Goal: Transaction & Acquisition: Purchase product/service

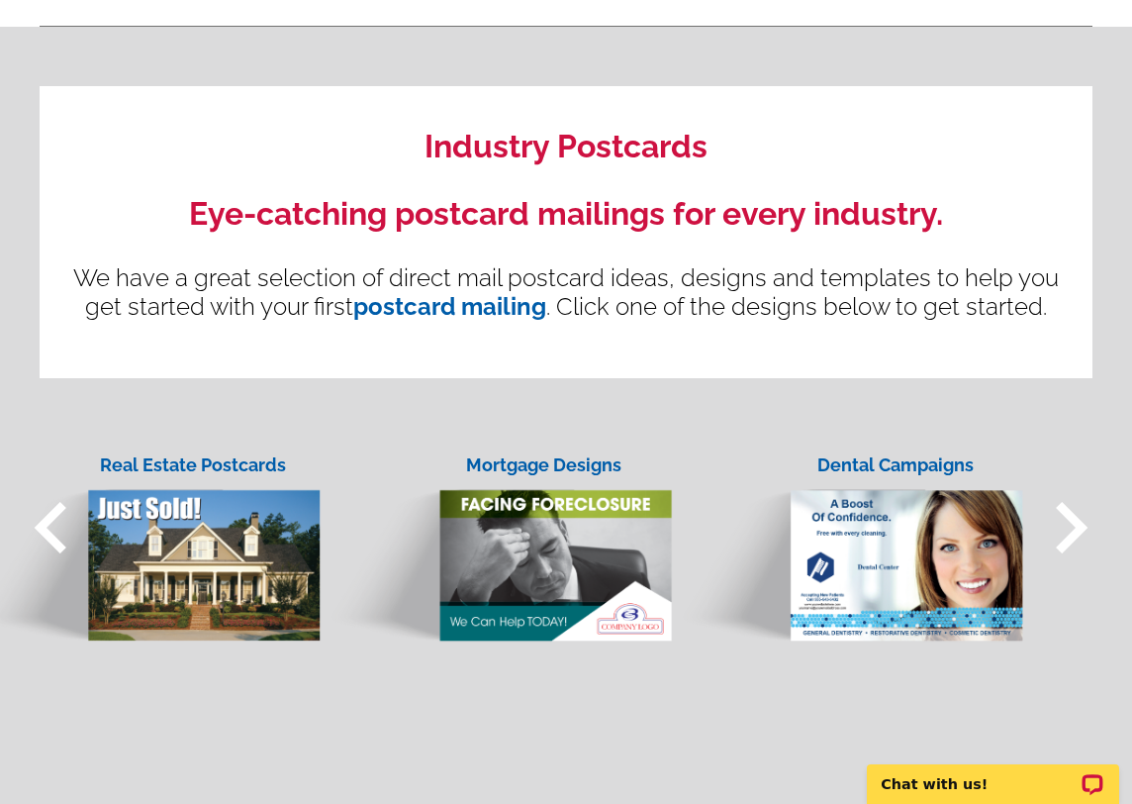
scroll to position [1455, 0]
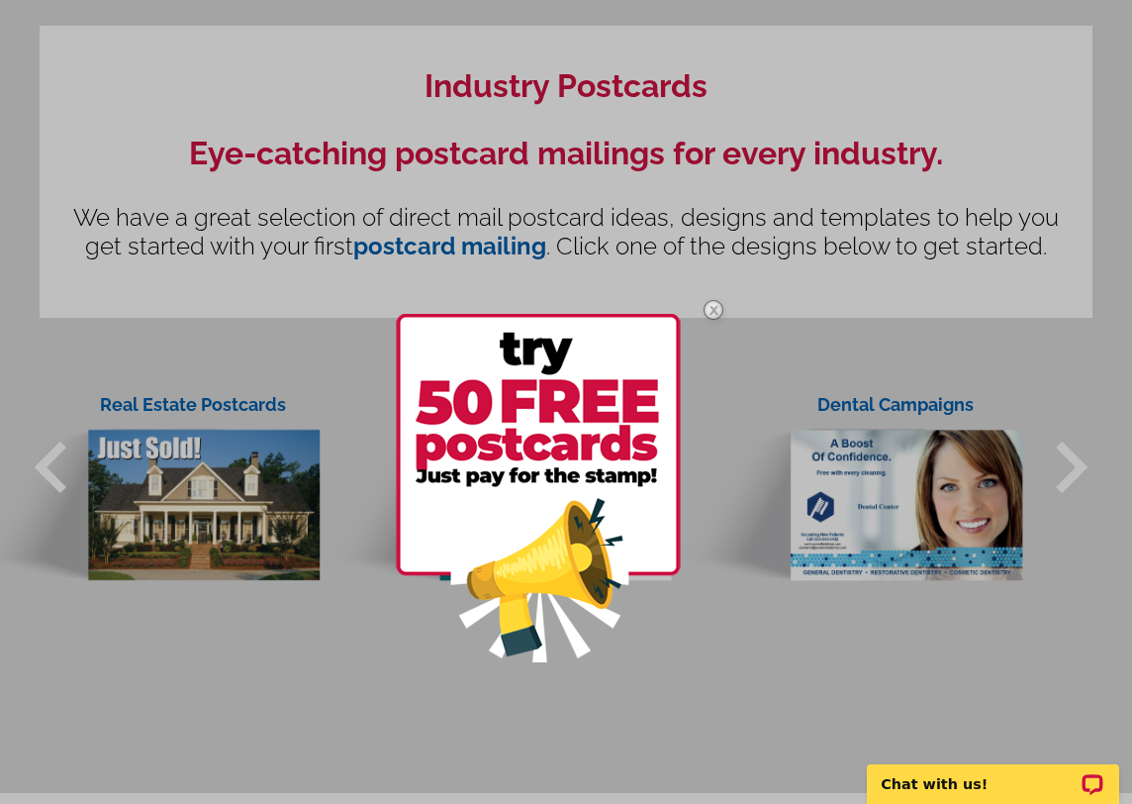
click at [716, 306] on img at bounding box center [713, 309] width 57 height 57
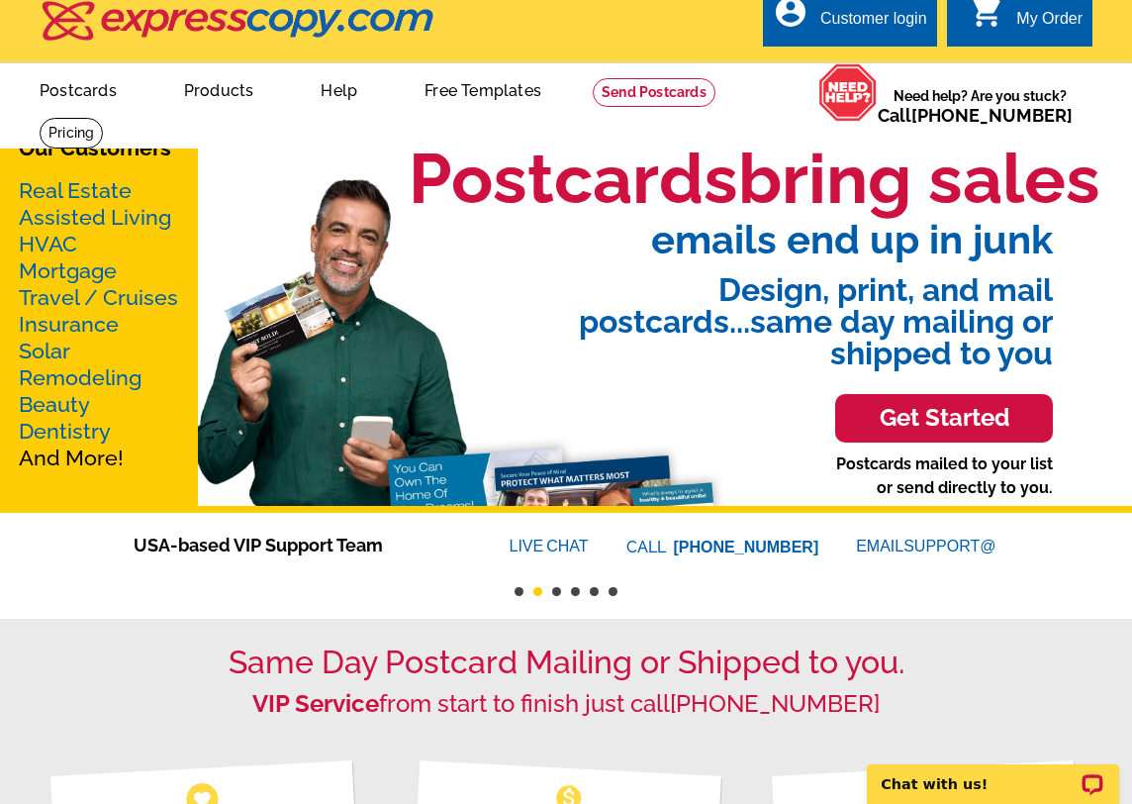
scroll to position [0, 0]
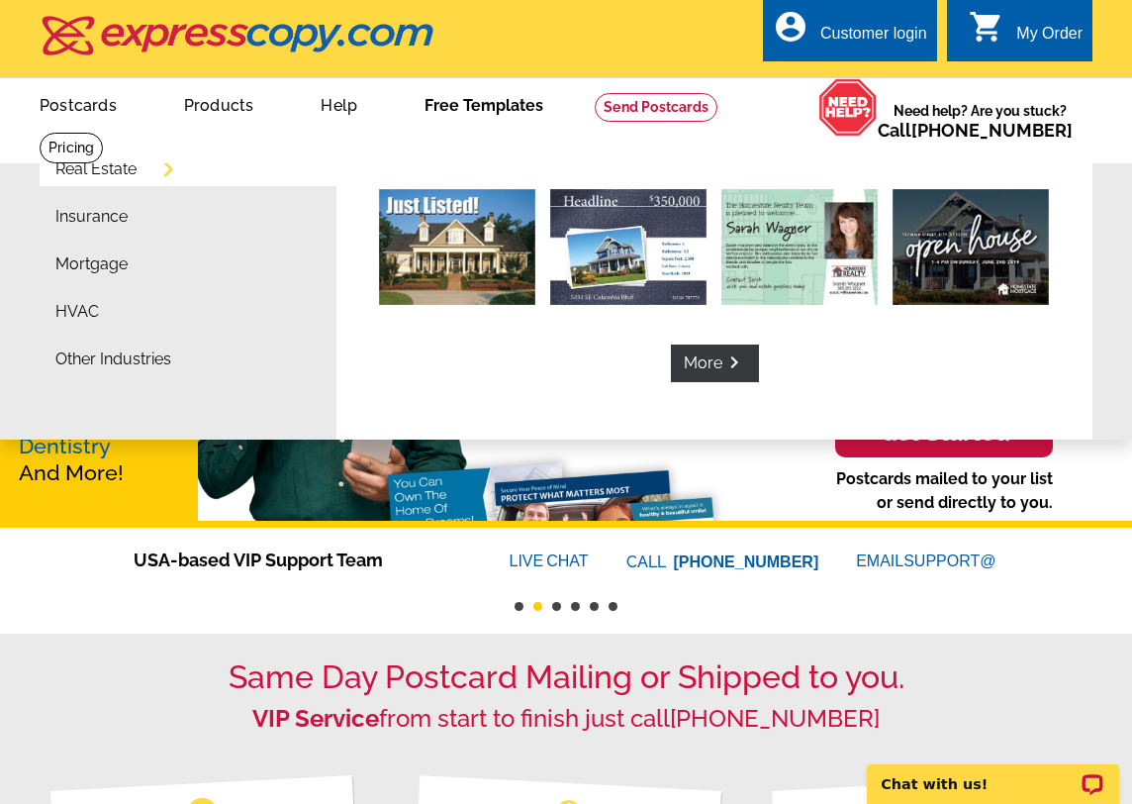
click at [512, 100] on link "Free Templates" at bounding box center [484, 103] width 182 height 47
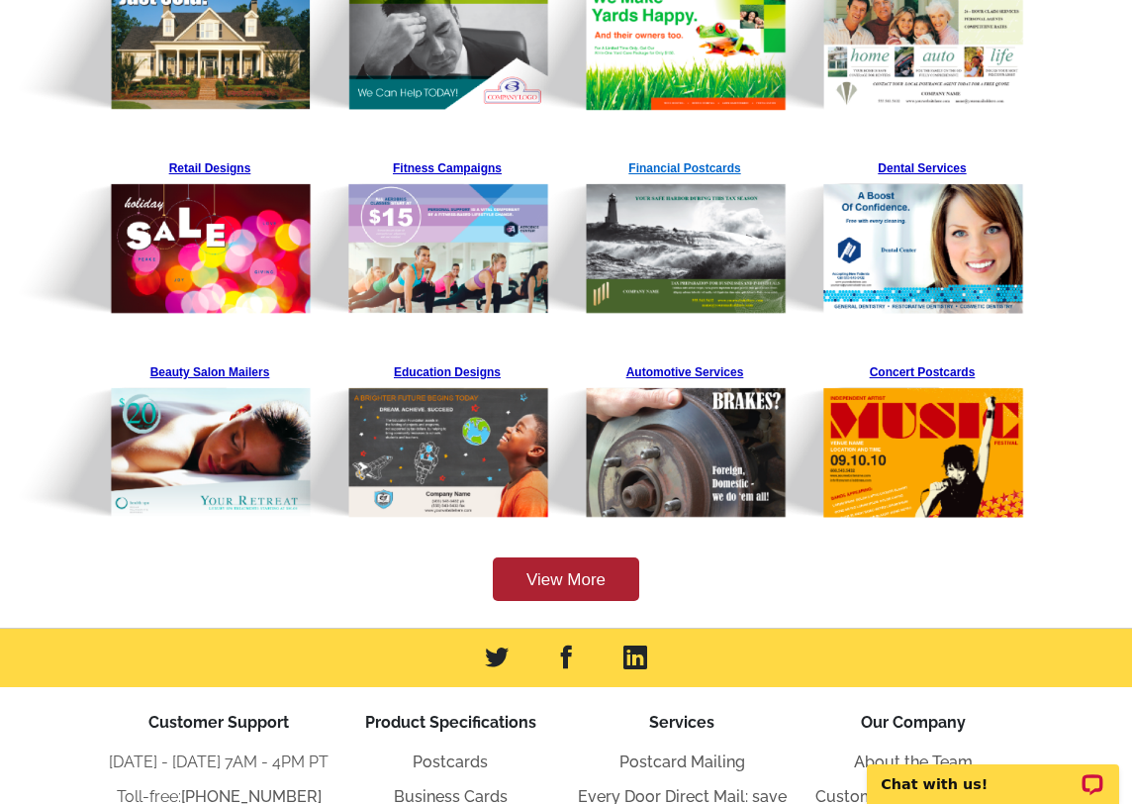
scroll to position [502, 0]
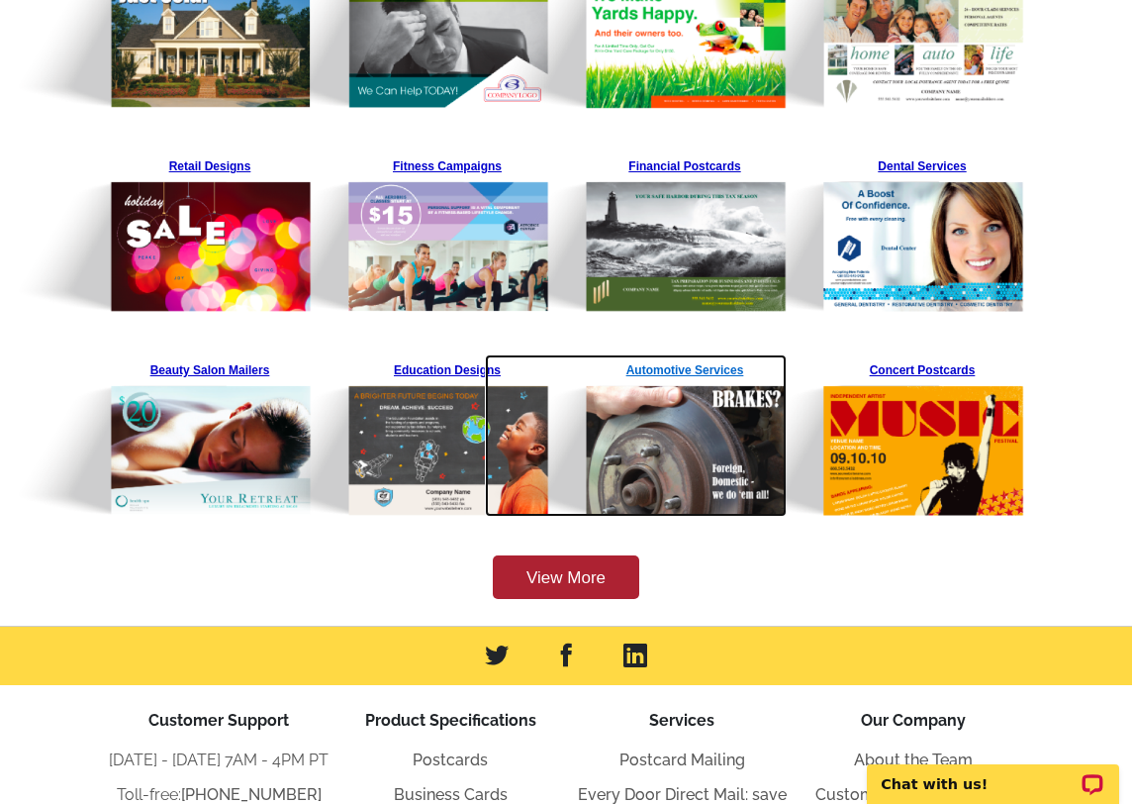
click at [666, 449] on img at bounding box center [636, 435] width 302 height 162
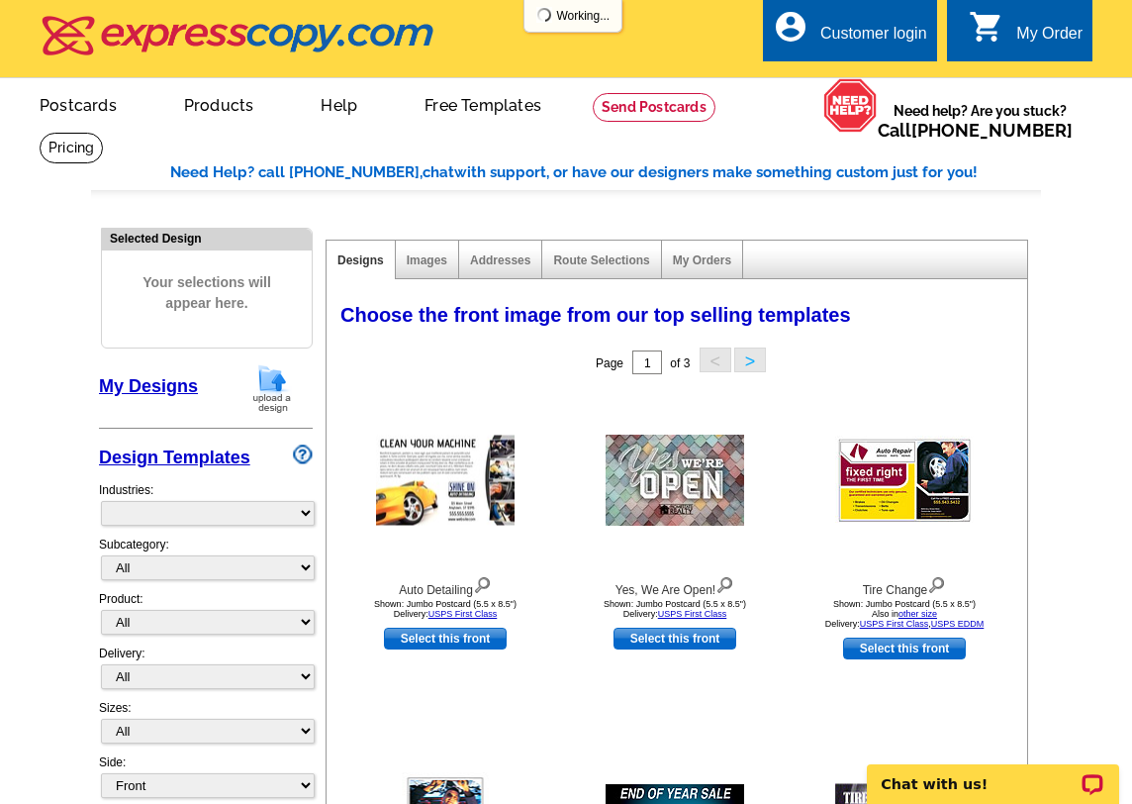
select select "712"
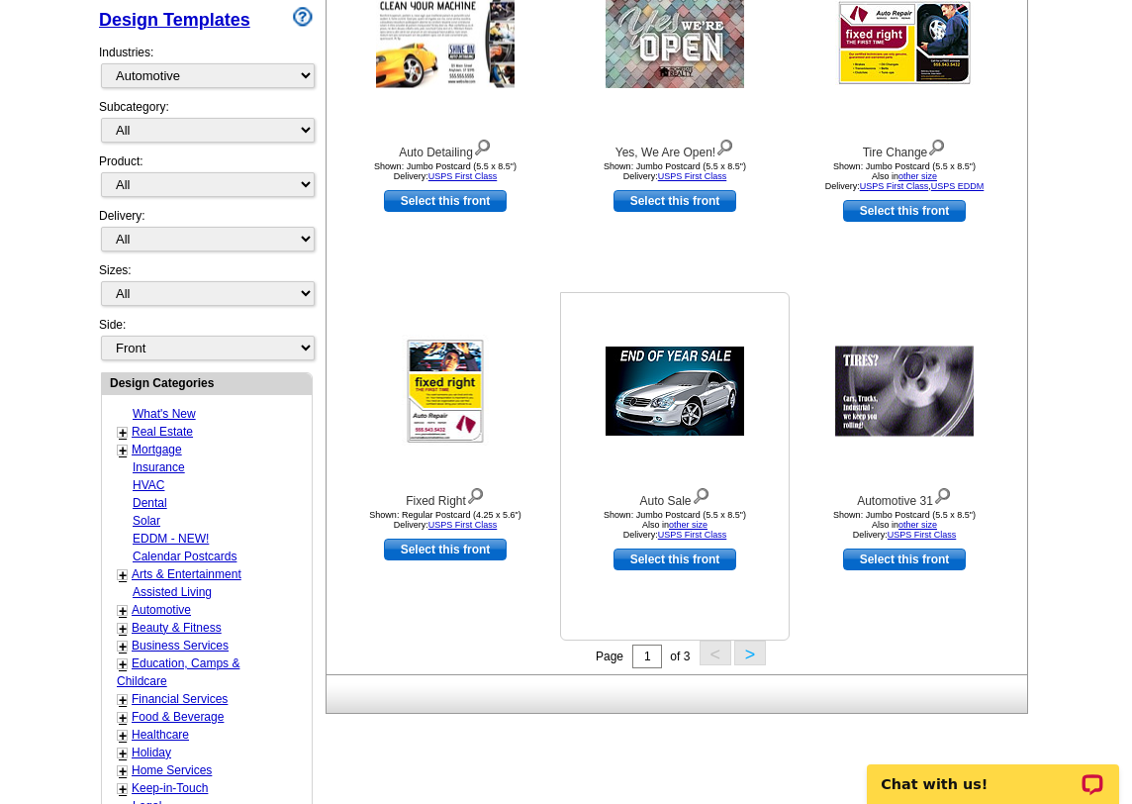
scroll to position [439, 0]
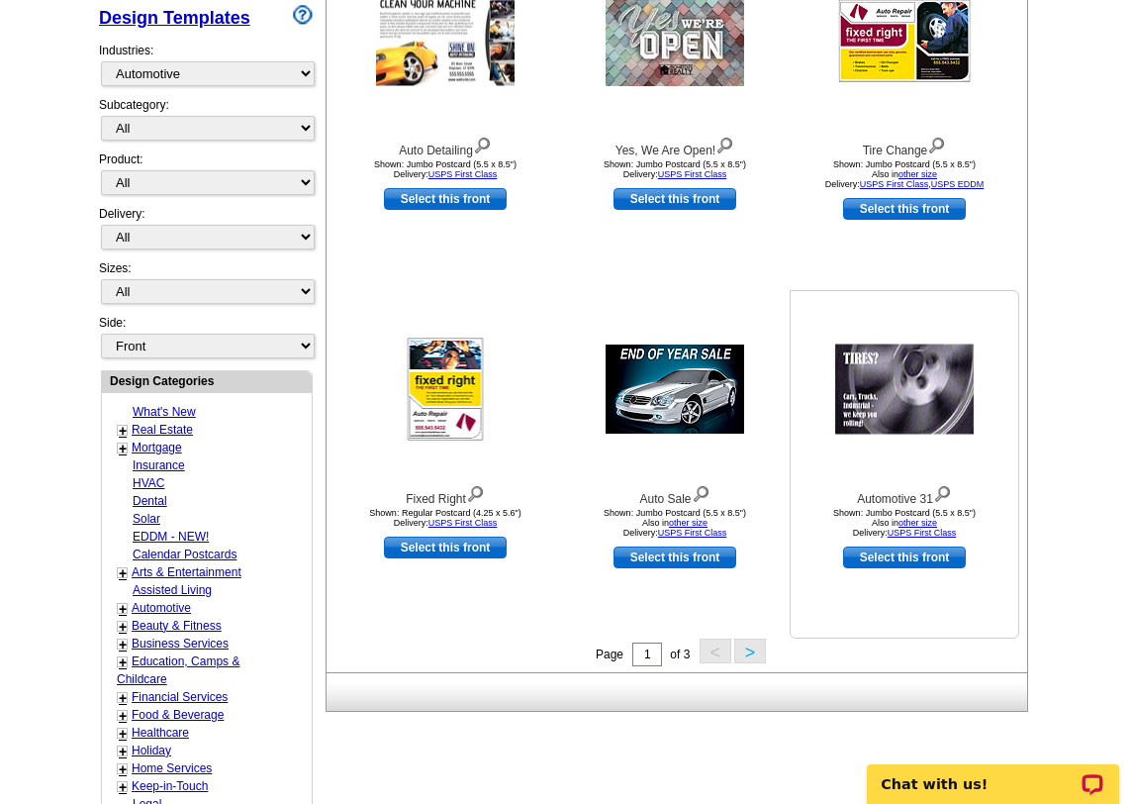
click at [889, 398] on img at bounding box center [904, 389] width 139 height 90
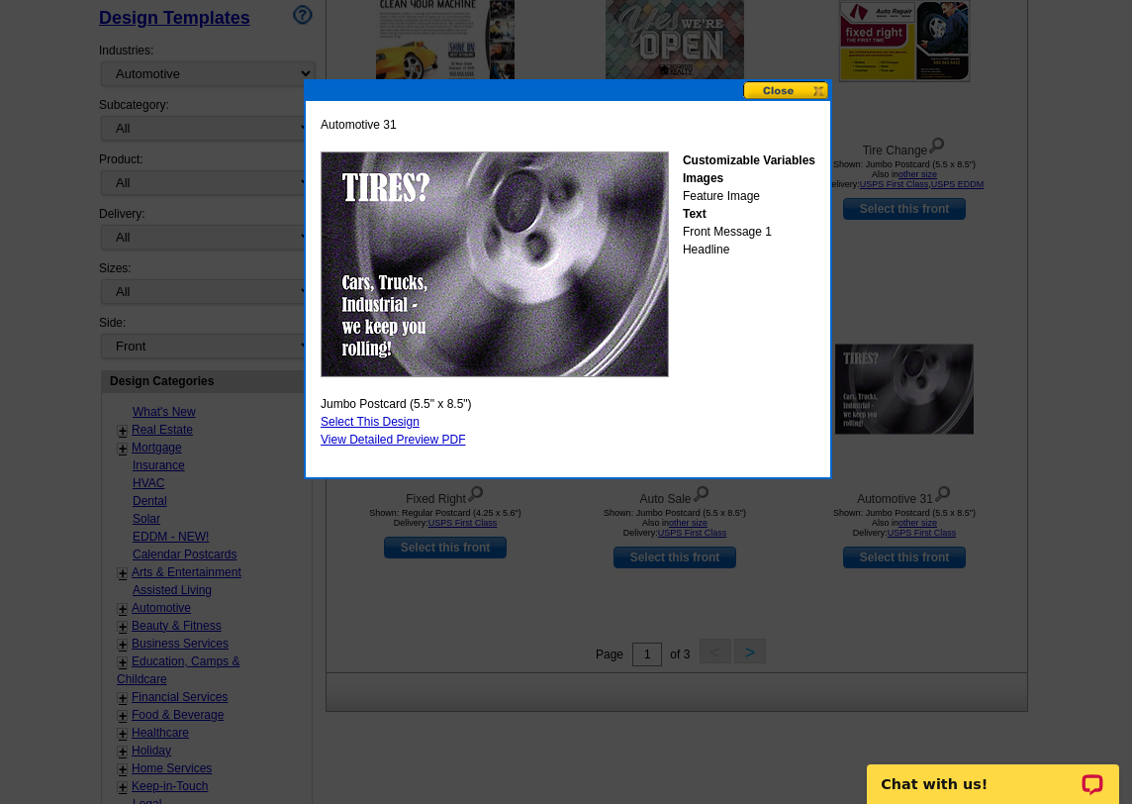
click at [388, 425] on link "Select This Design" at bounding box center [370, 422] width 99 height 14
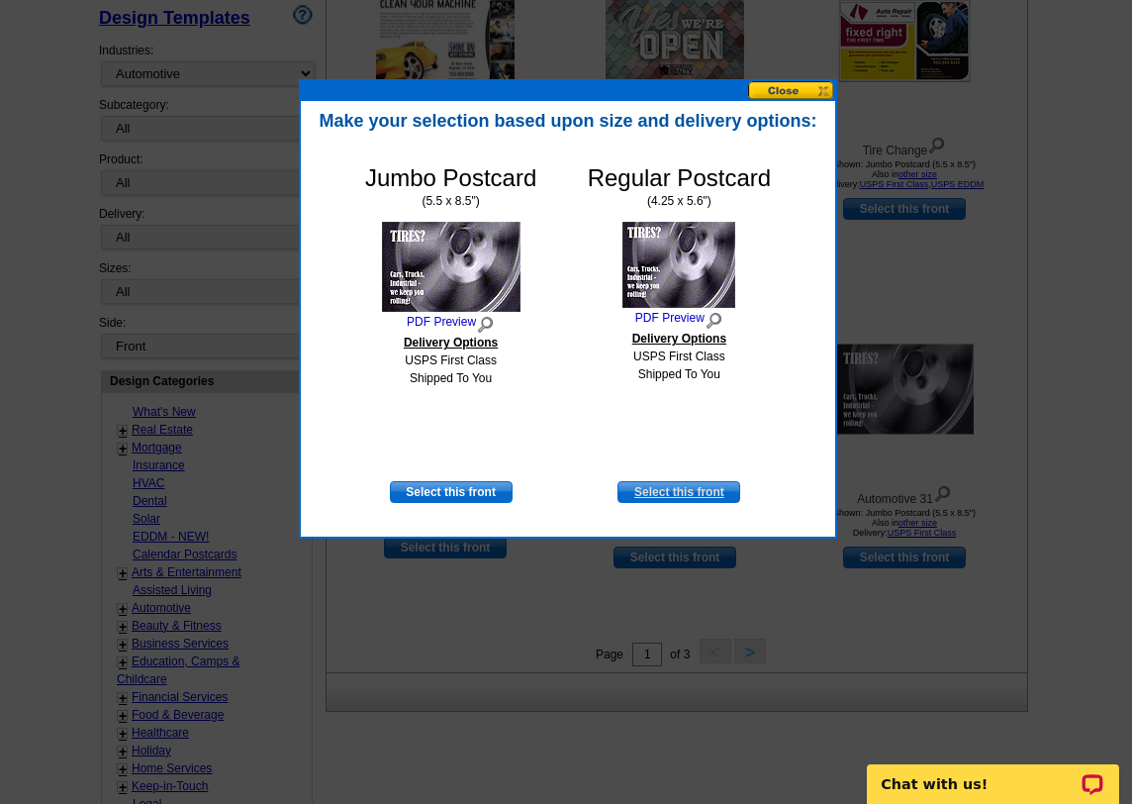
click at [676, 487] on link "Select this front" at bounding box center [679, 492] width 123 height 22
select select "1"
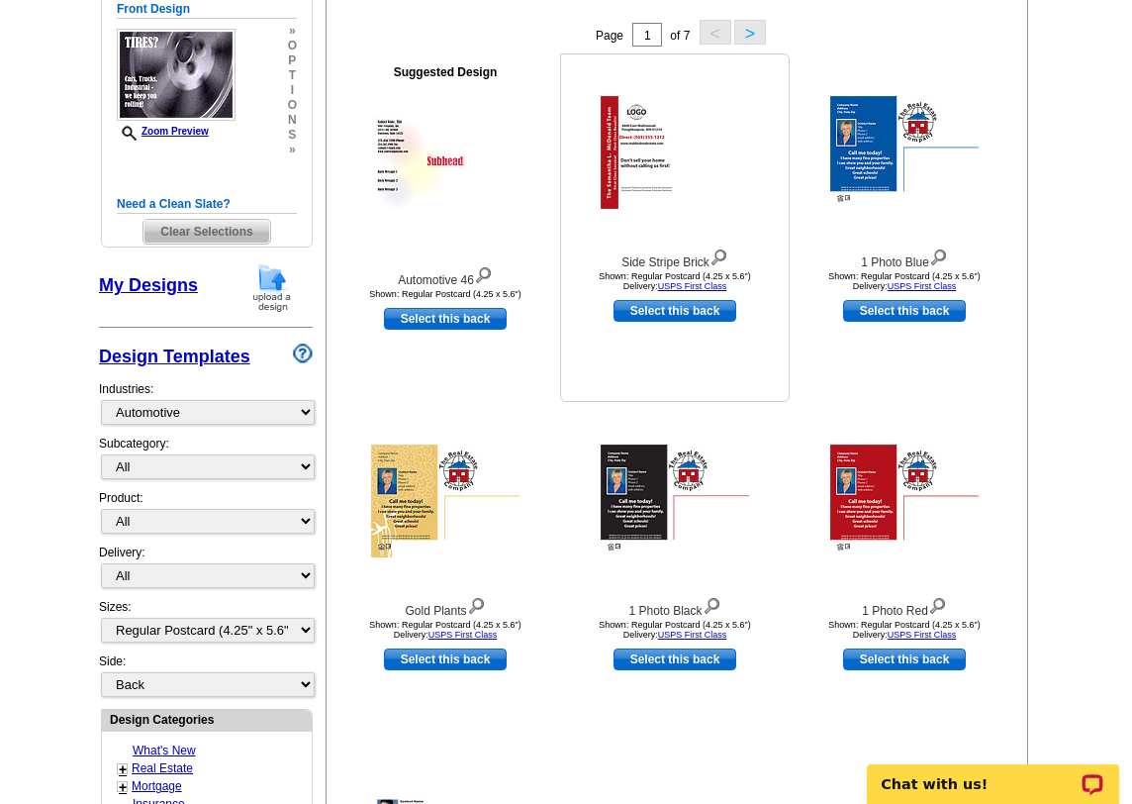
scroll to position [329, 0]
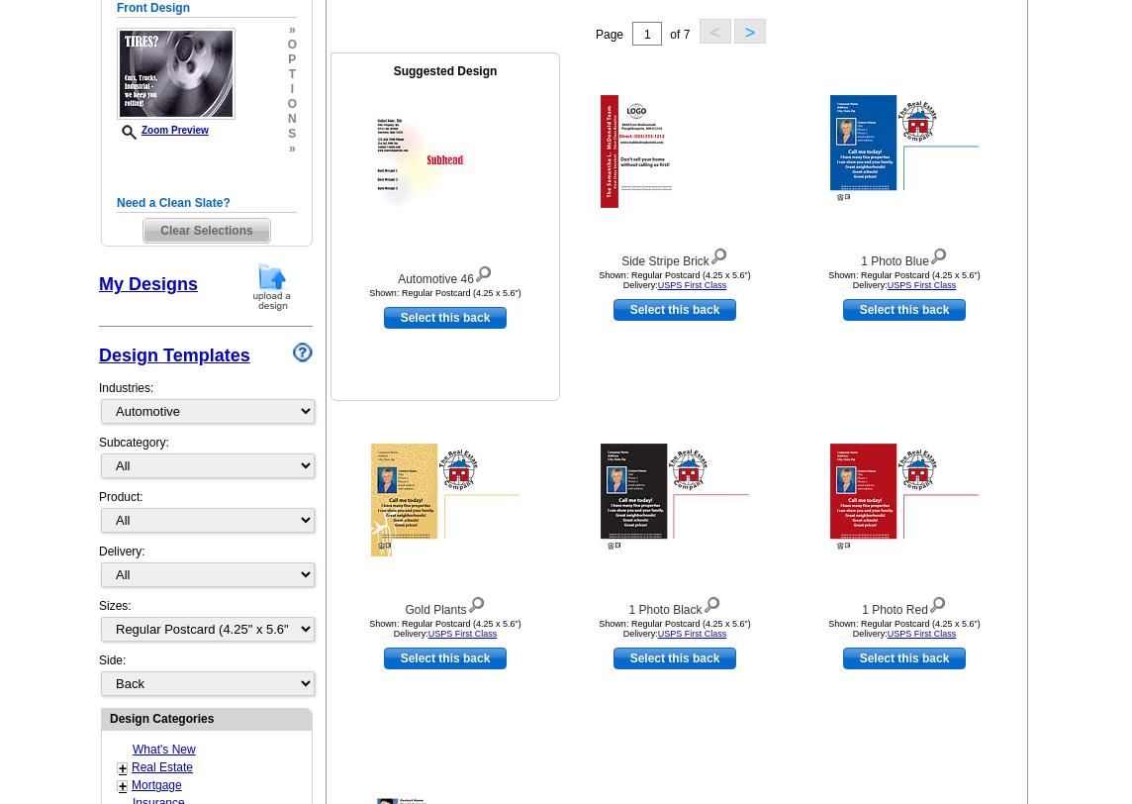
click at [482, 323] on link "Select this back" at bounding box center [445, 318] width 123 height 22
select select "front"
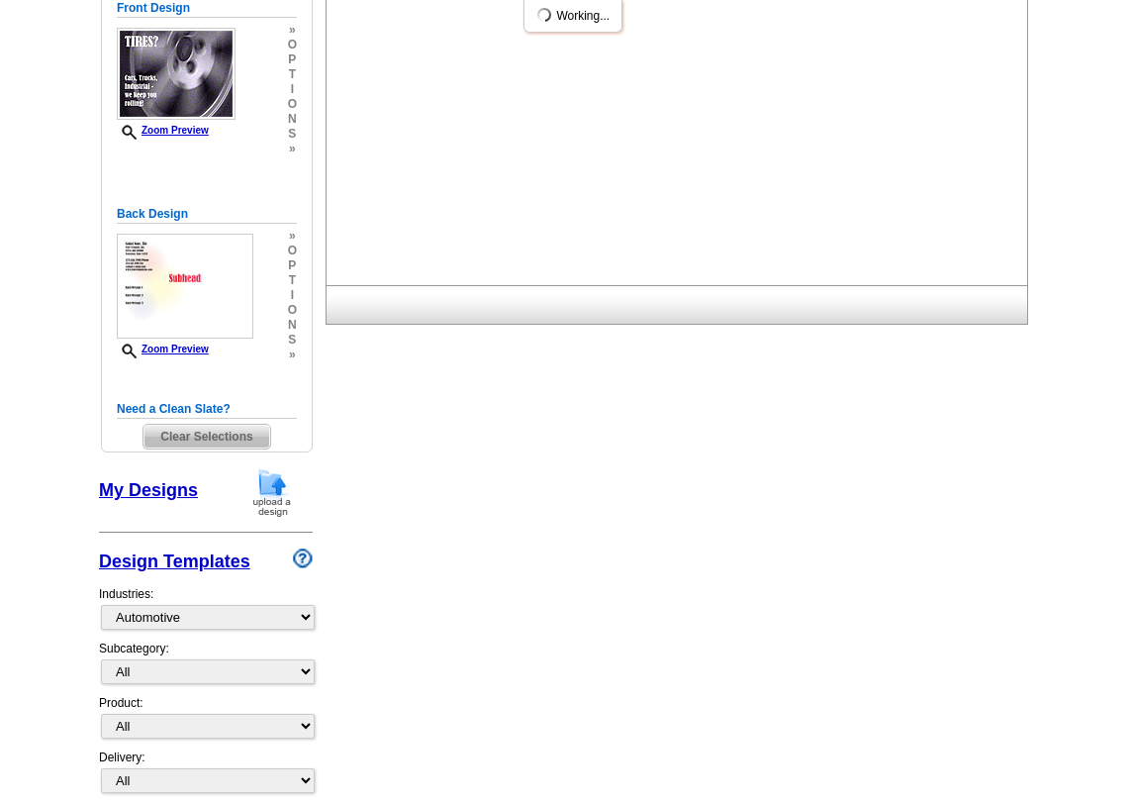
scroll to position [0, 0]
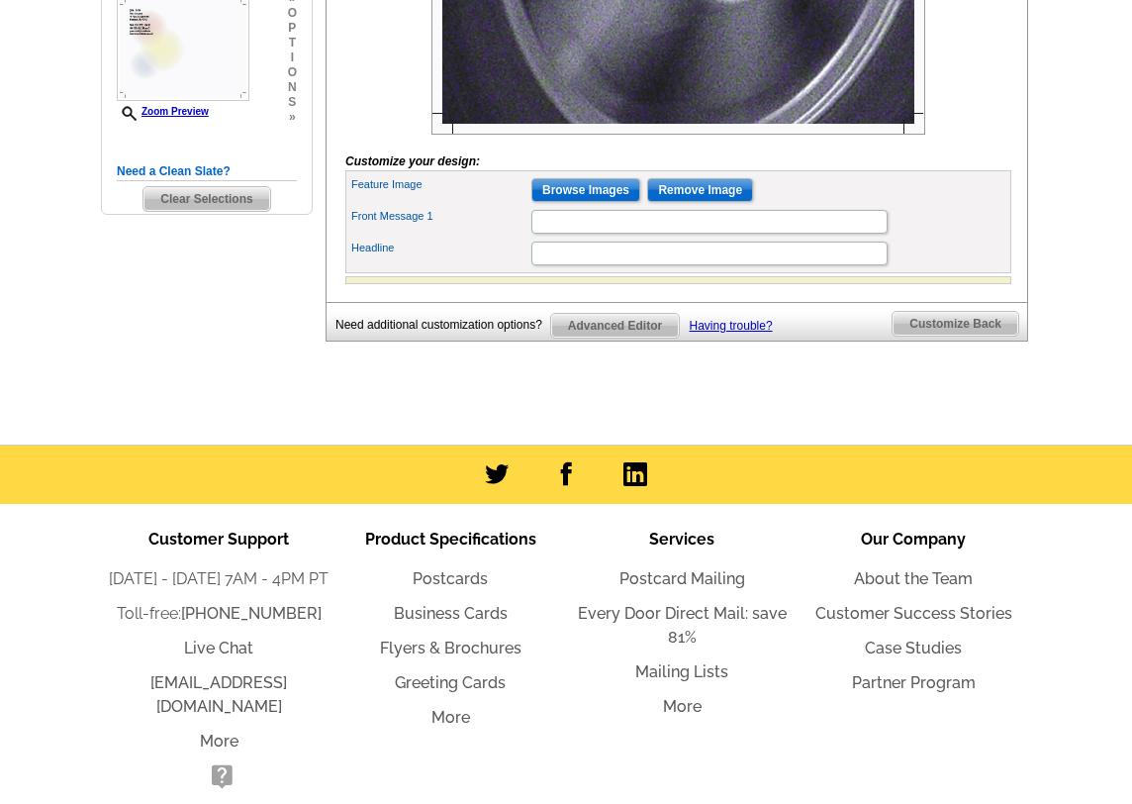
scroll to position [595, 0]
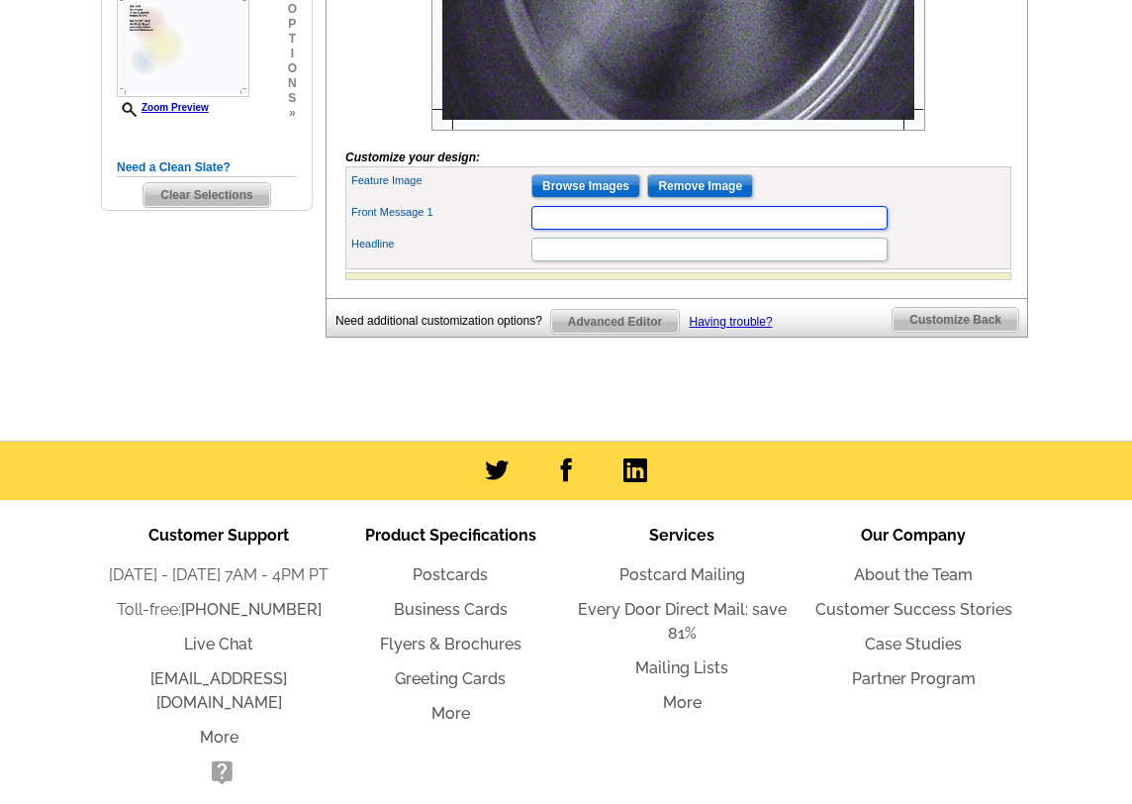
click at [566, 230] on input "Front Message 1" at bounding box center [709, 218] width 356 height 24
type input "TEST"
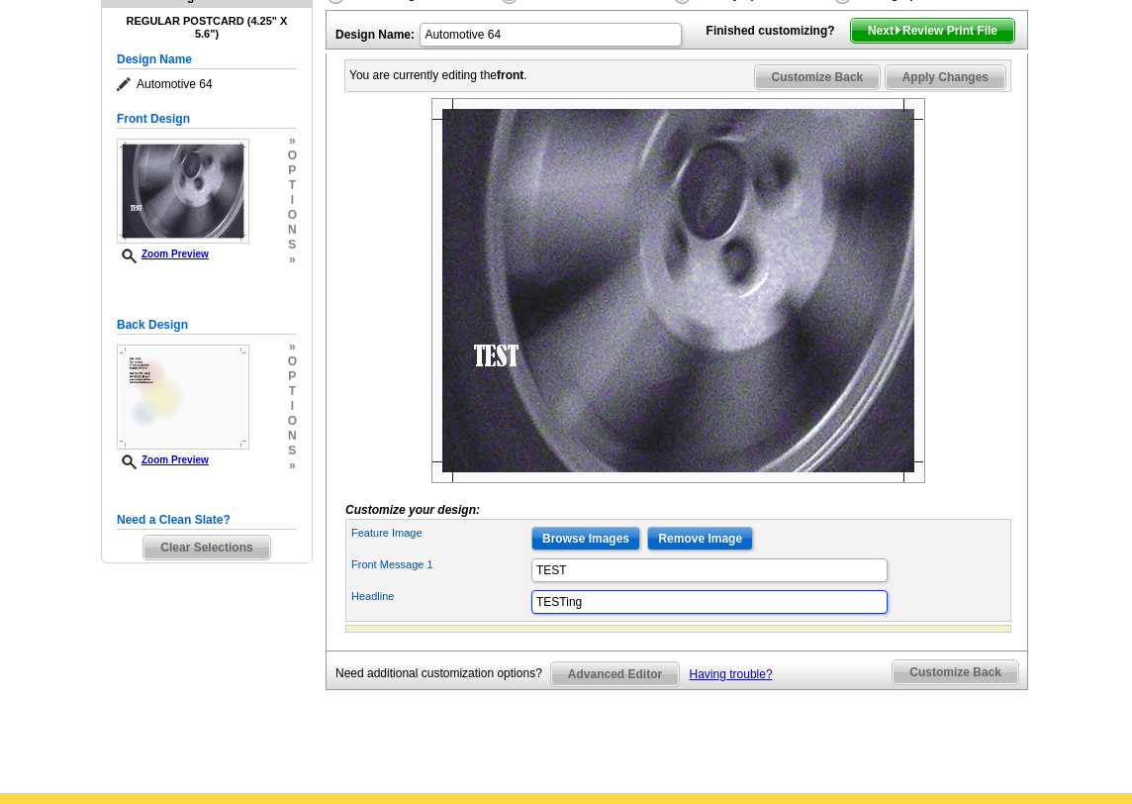
scroll to position [234, 0]
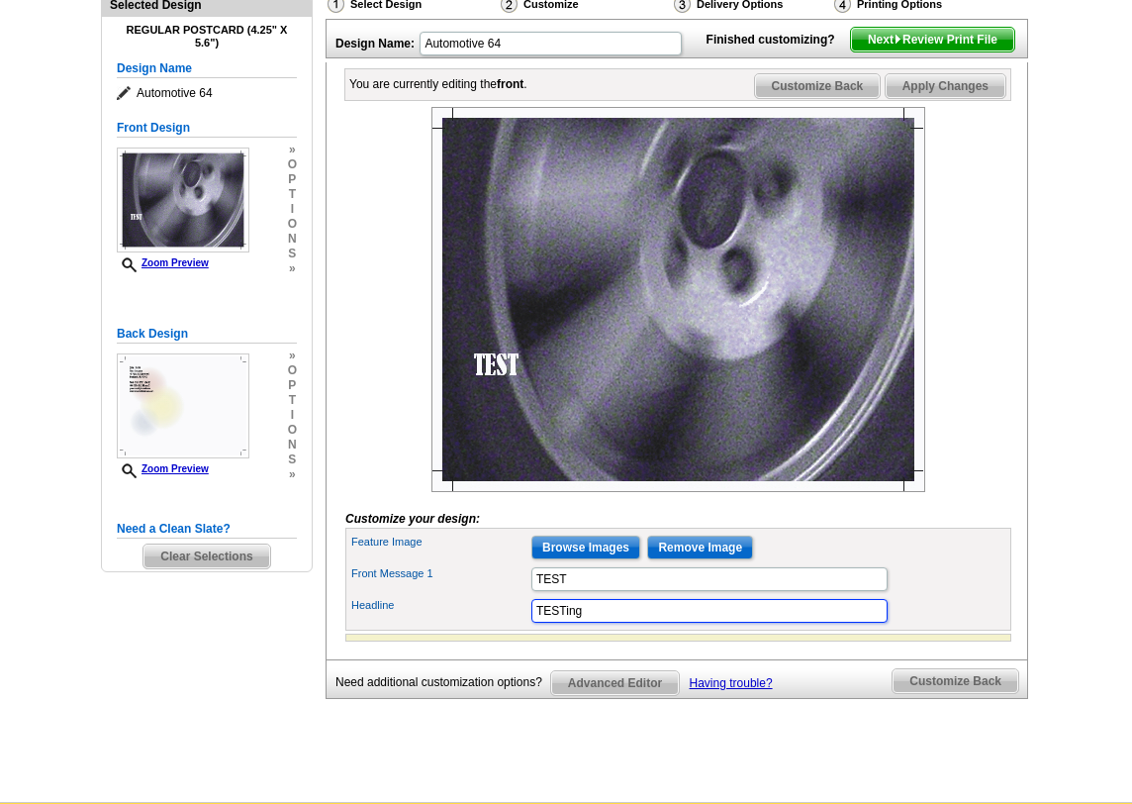
type input "TESTing"
click at [916, 51] on span "Next Review Print File" at bounding box center [932, 40] width 163 height 24
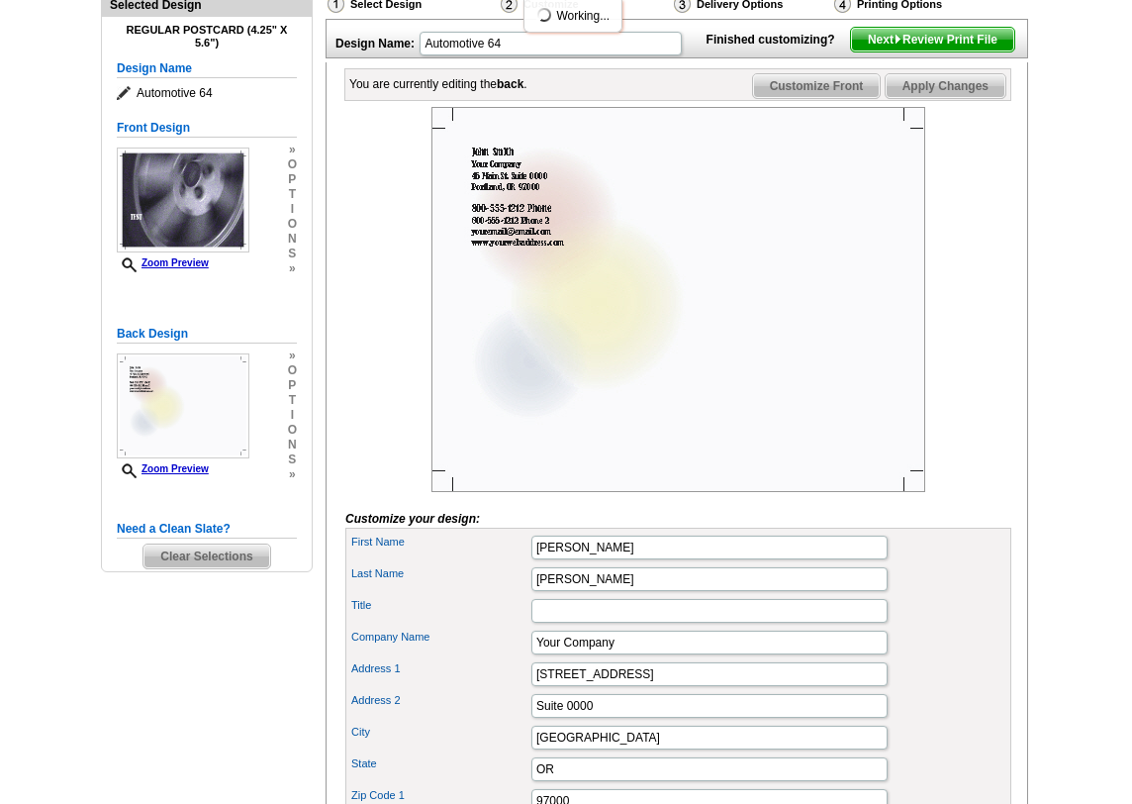
click at [943, 98] on span "Apply Changes" at bounding box center [946, 86] width 120 height 24
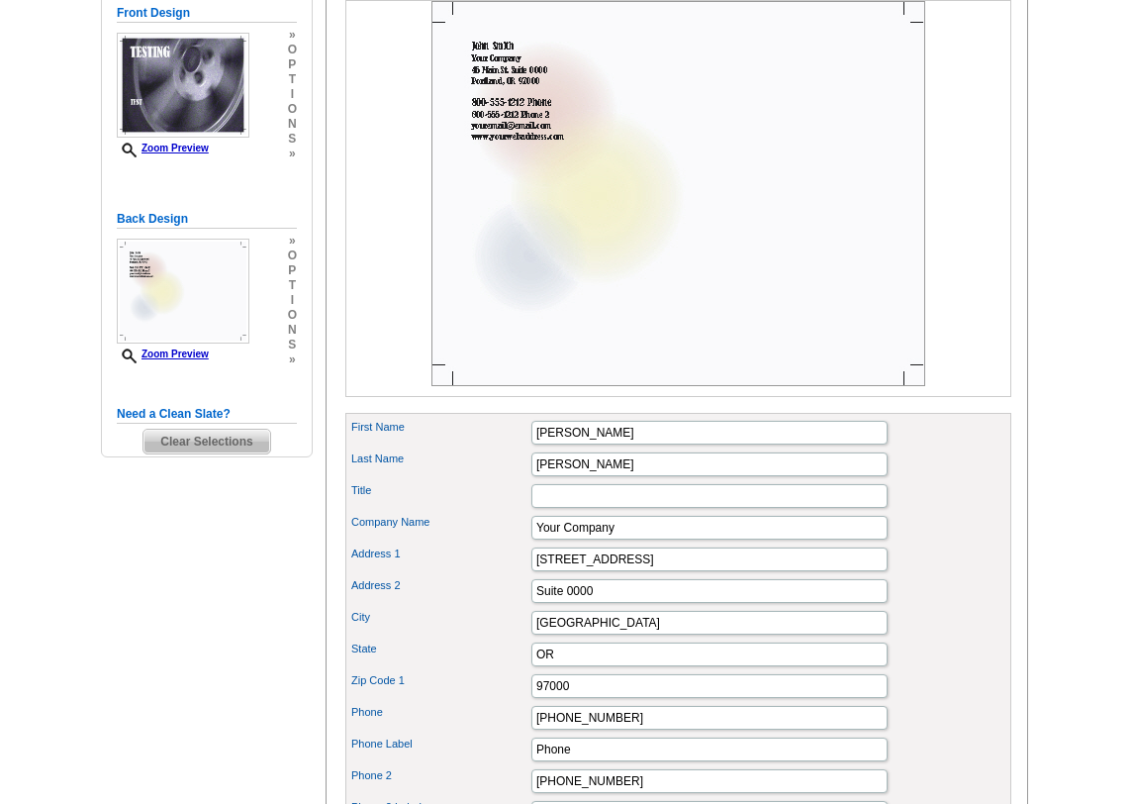
scroll to position [332, 0]
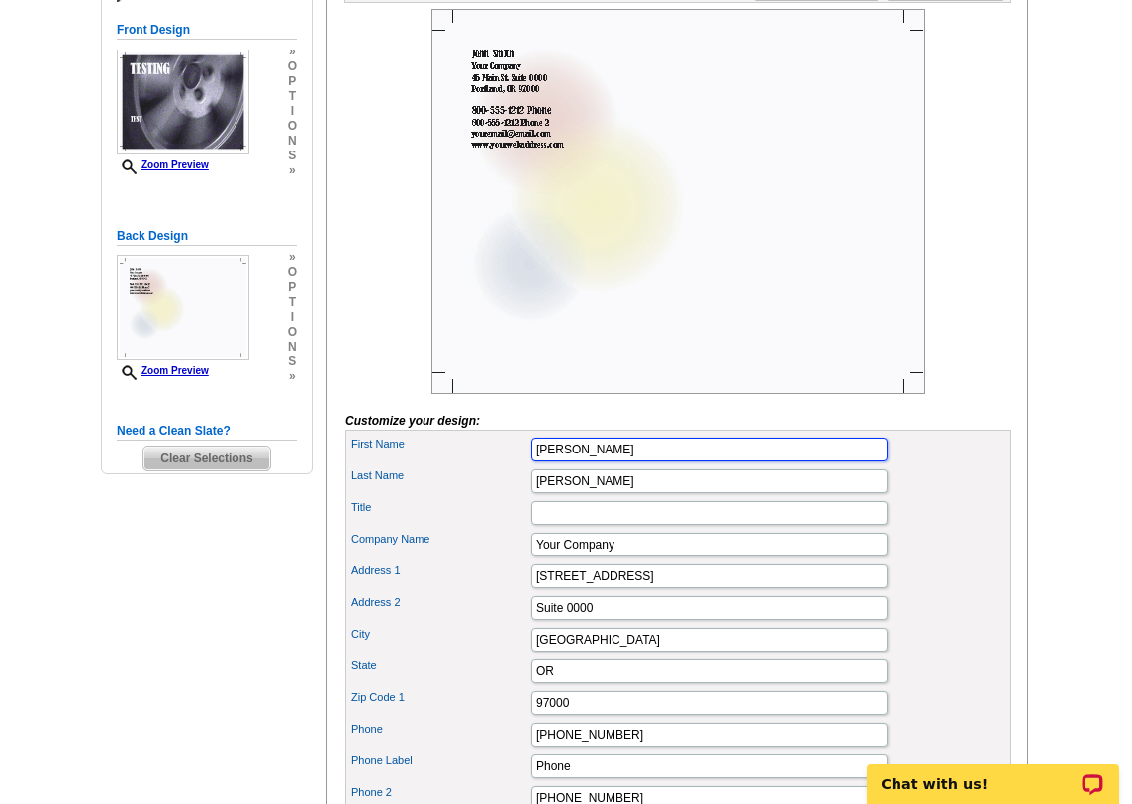
click at [589, 461] on input "John" at bounding box center [709, 449] width 356 height 24
type input "TEST"
type input "Give"
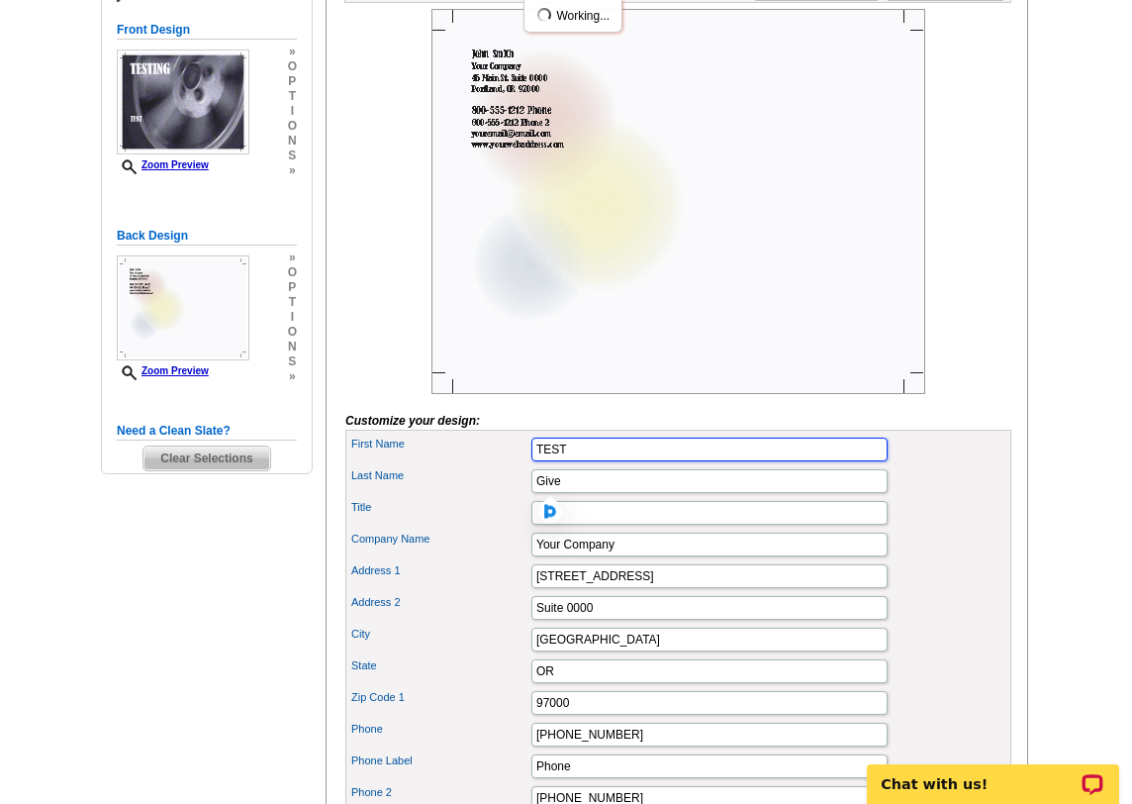
click at [584, 461] on input "TEST" at bounding box center [709, 449] width 356 height 24
type input "Give"
type input "Pulse Test"
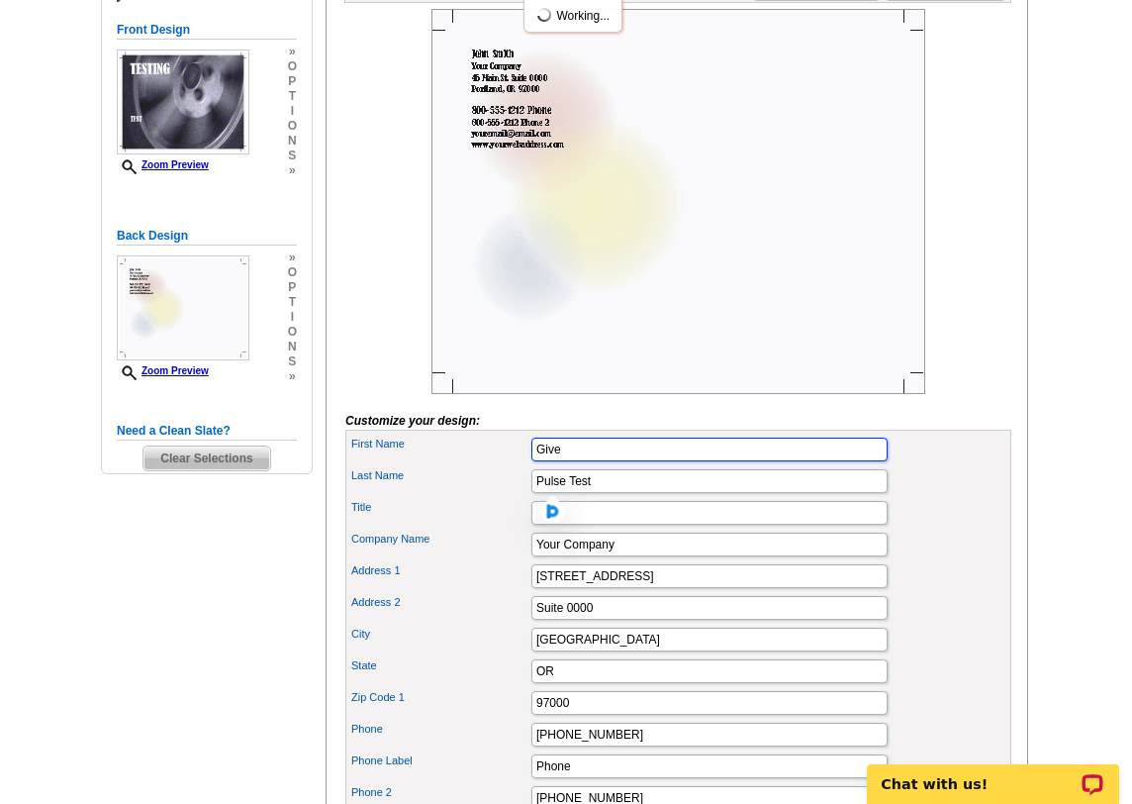
click at [716, 461] on input "Give" at bounding box center [709, 449] width 356 height 24
type input "Give Test"
click at [634, 556] on input "Your Company" at bounding box center [709, 544] width 356 height 24
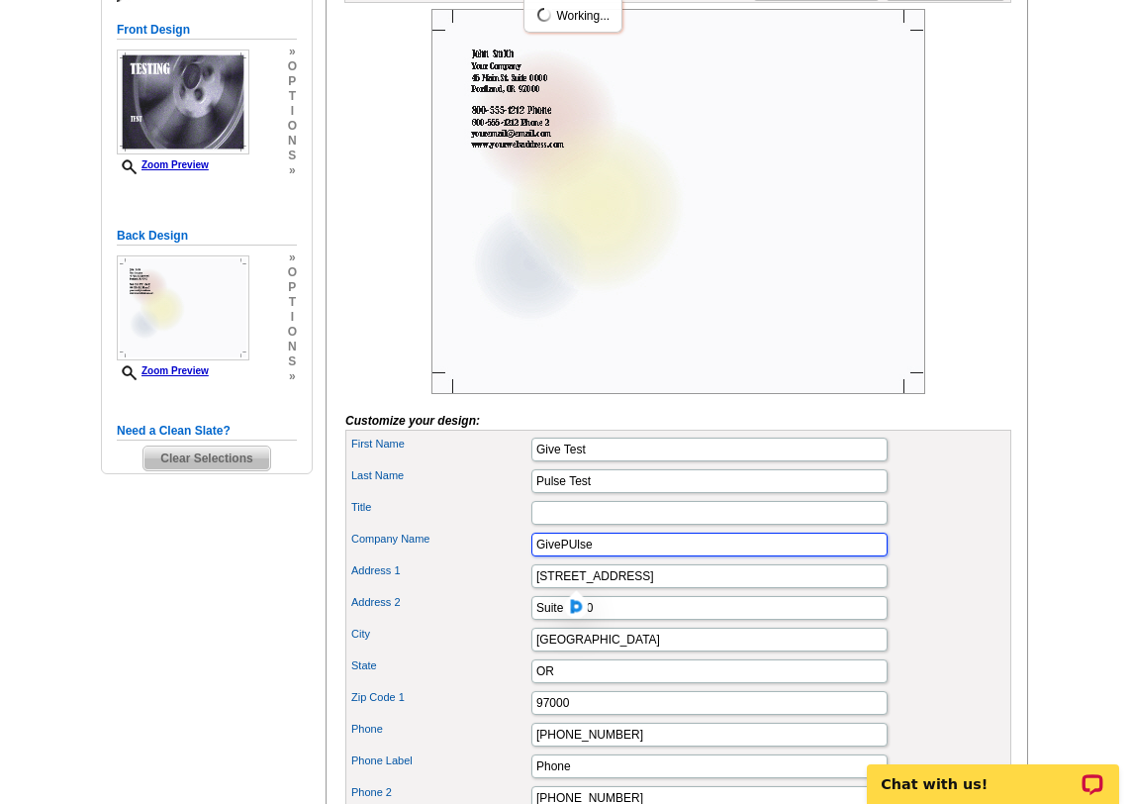
type input "GivePUlse"
type input "-"
type input "Austin"
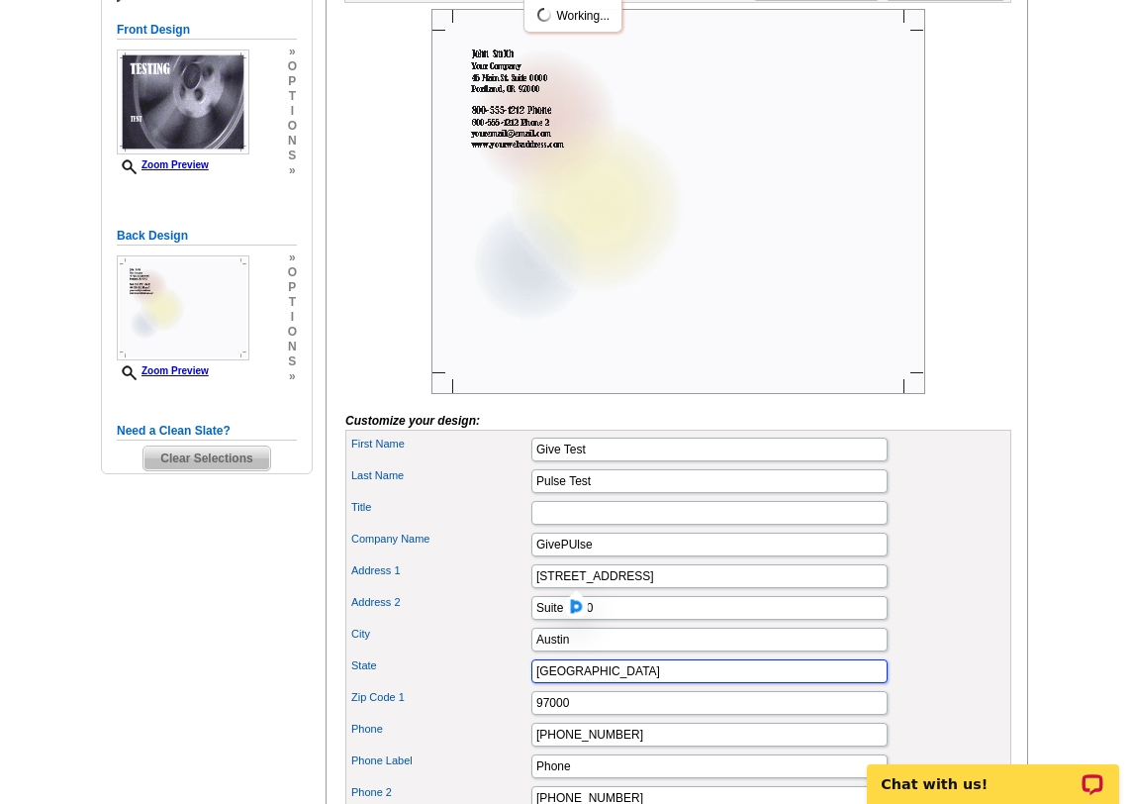
type input "TX"
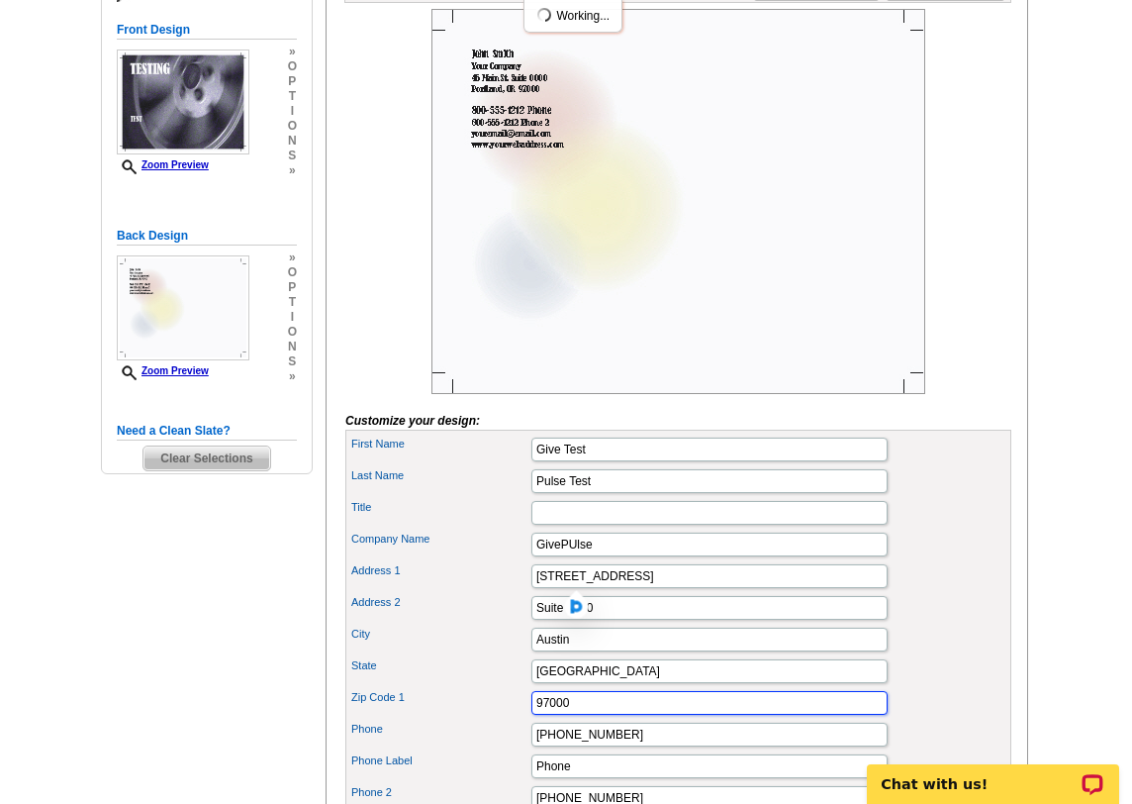
click at [575, 715] on input "97000" at bounding box center [709, 703] width 356 height 24
click at [574, 715] on input "97000" at bounding box center [709, 703] width 356 height 24
click at [924, 655] on div "City Austin" at bounding box center [678, 639] width 658 height 32
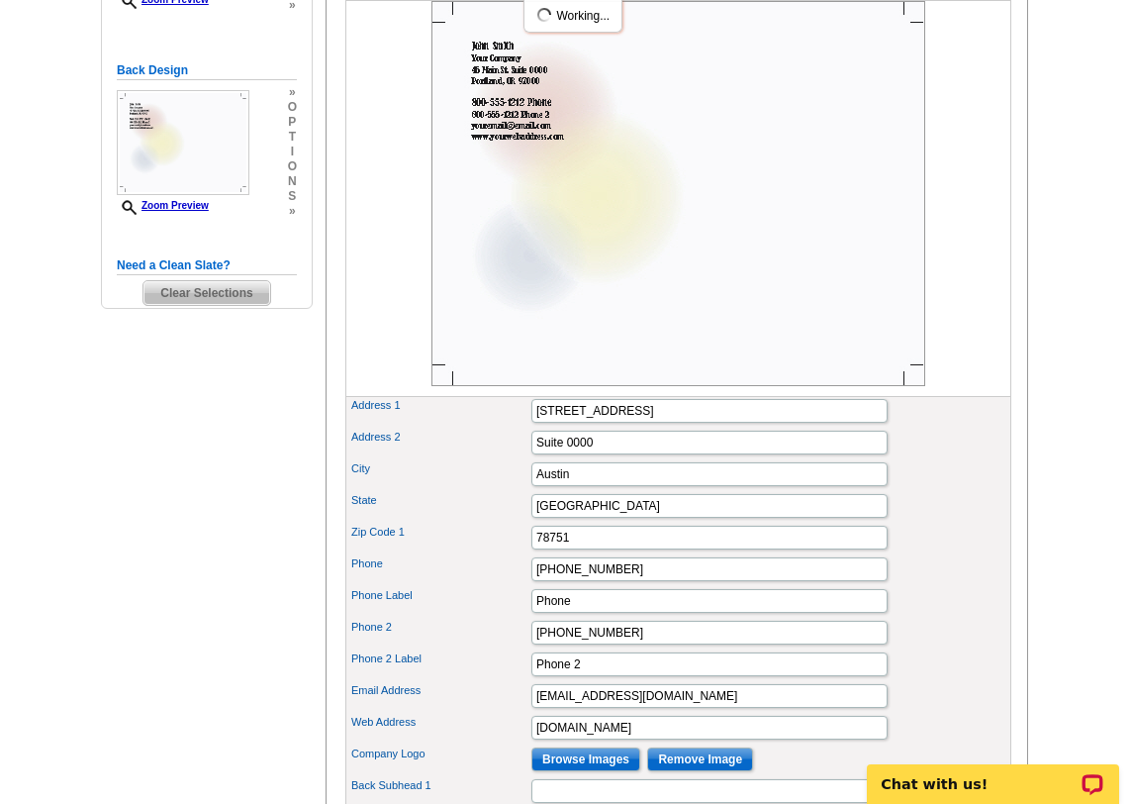
scroll to position [501, 0]
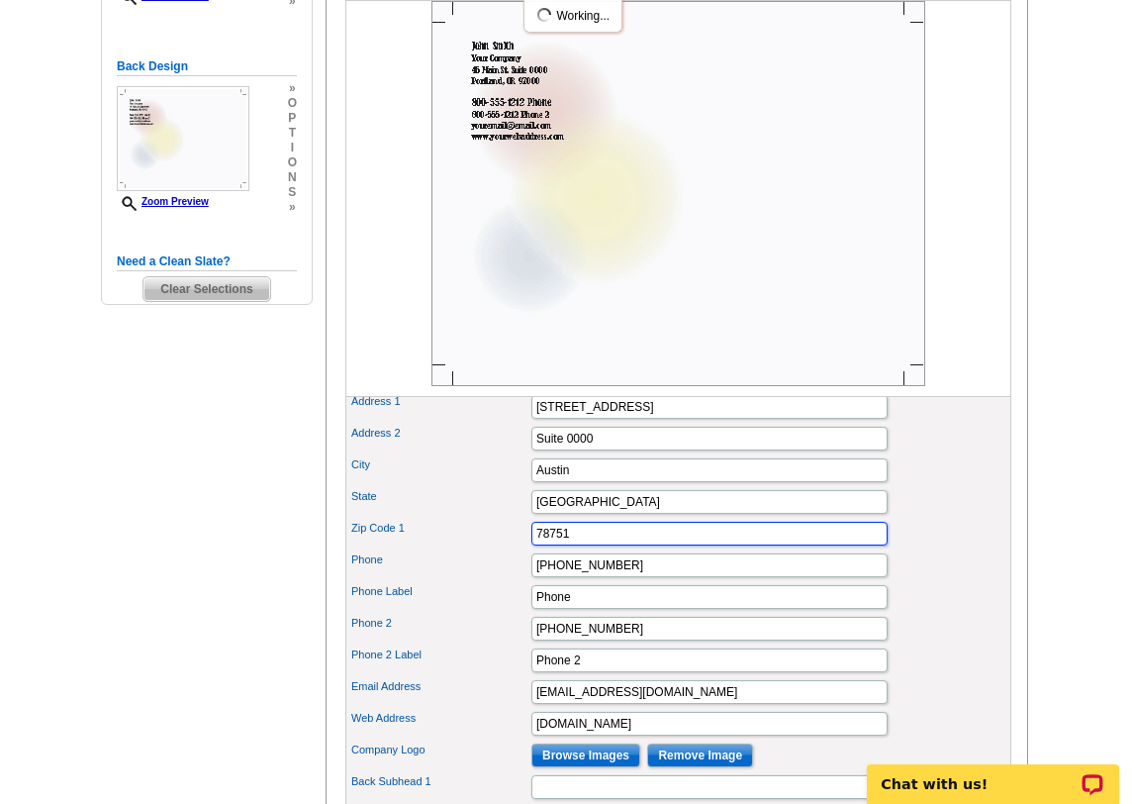
click at [584, 545] on input "78751" at bounding box center [709, 534] width 356 height 24
type input "78757"
click at [957, 518] on div "State TX" at bounding box center [678, 502] width 658 height 32
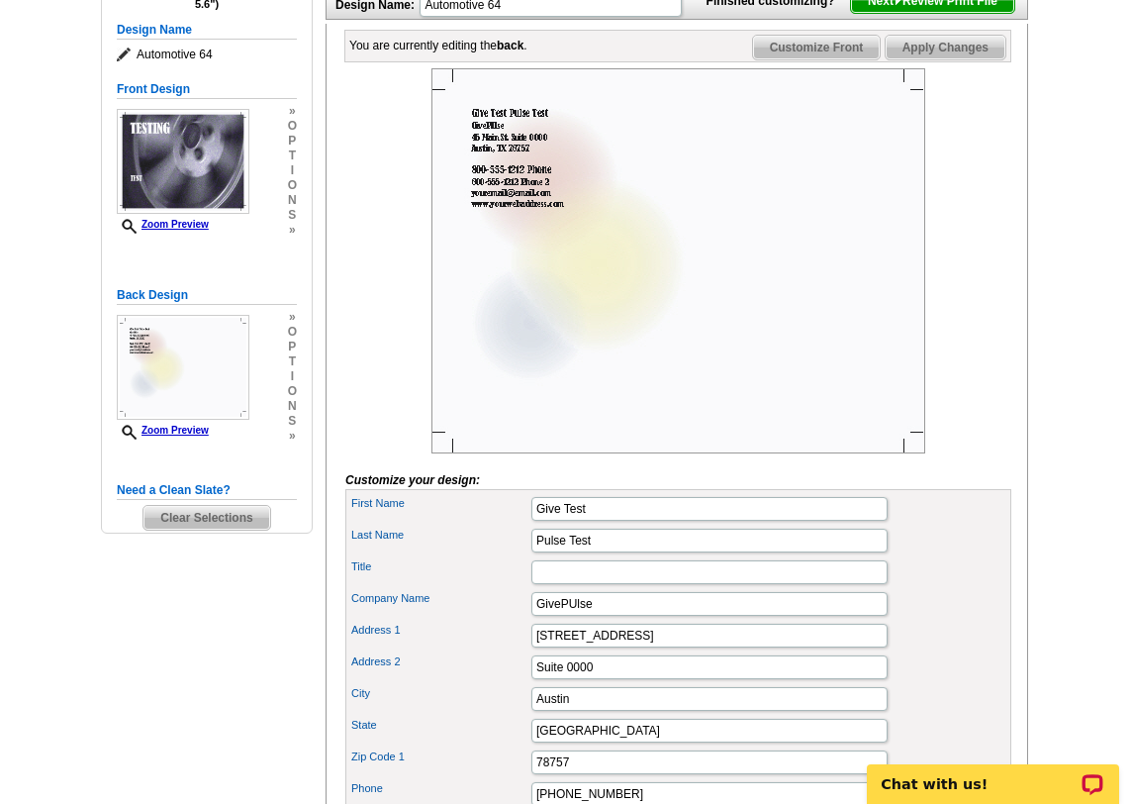
scroll to position [0, 0]
